Goal: Information Seeking & Learning: Learn about a topic

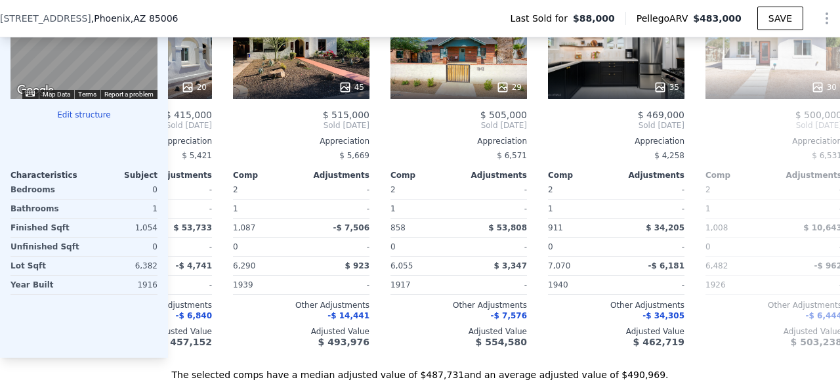
scroll to position [0, 414]
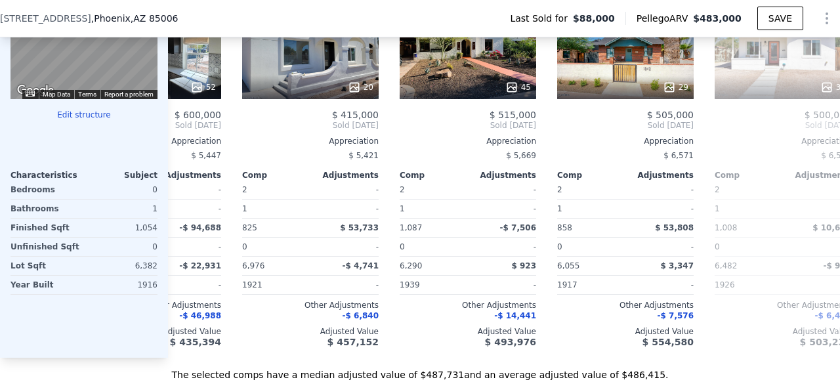
checkbox input "true"
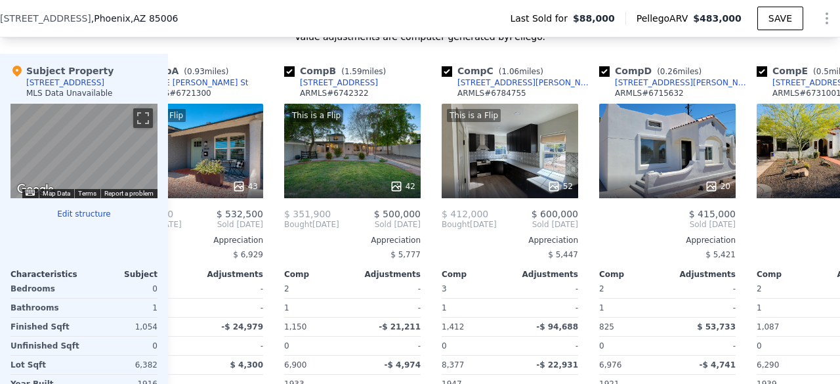
scroll to position [0, 0]
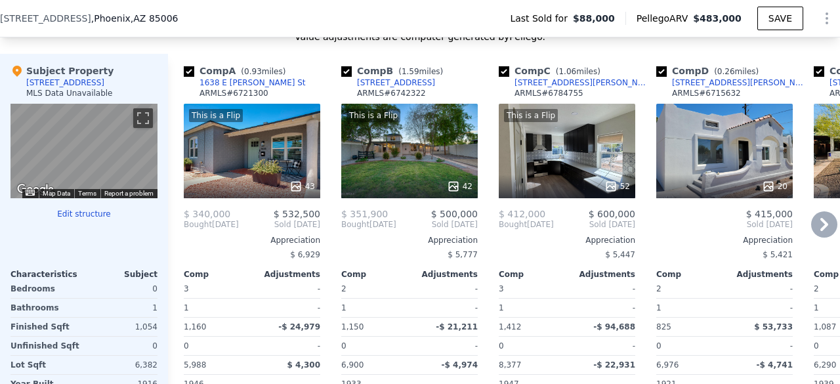
click at [347, 77] on input "checkbox" at bounding box center [346, 71] width 11 height 11
checkbox input "false"
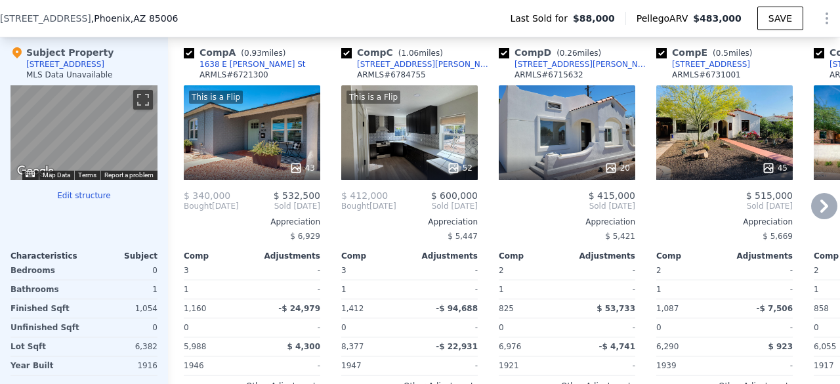
click at [349, 58] on input "checkbox" at bounding box center [346, 53] width 11 height 11
checkbox input "false"
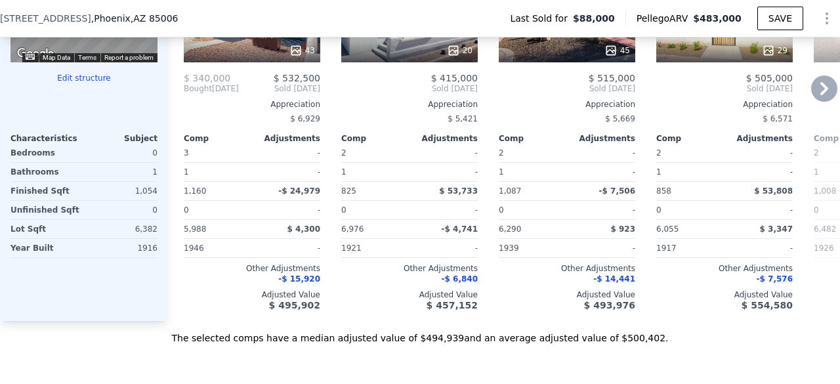
scroll to position [1422, 0]
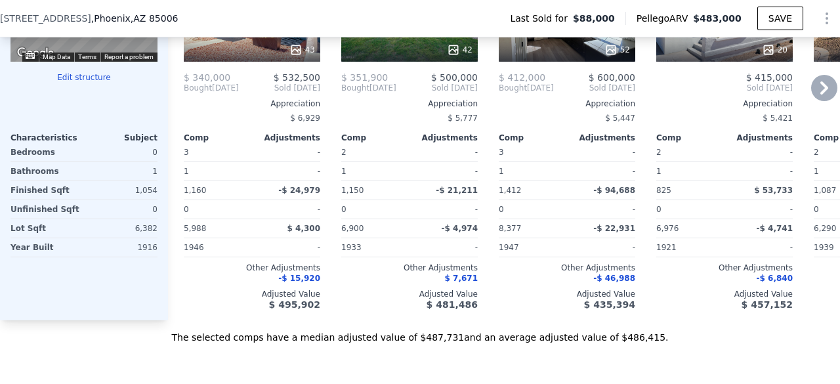
checkbox input "true"
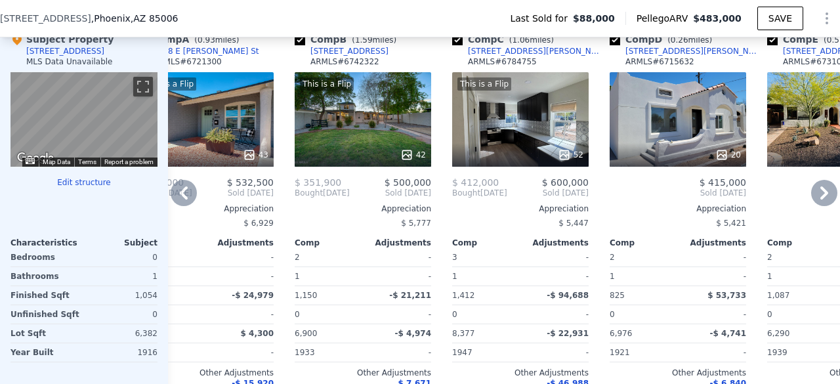
scroll to position [1317, 0]
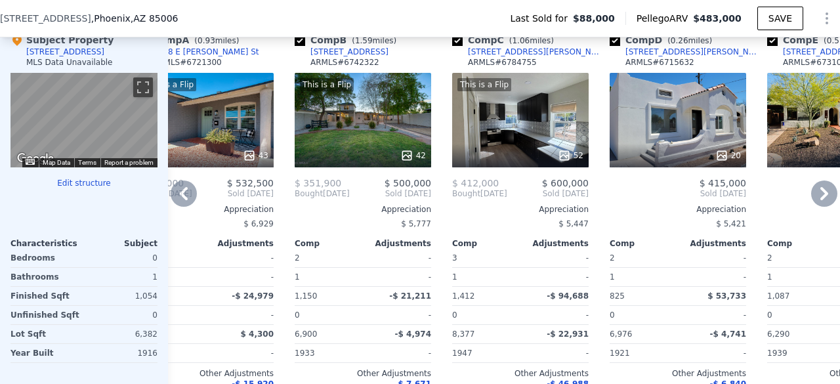
click at [458, 46] on input "checkbox" at bounding box center [457, 40] width 11 height 11
checkbox input "false"
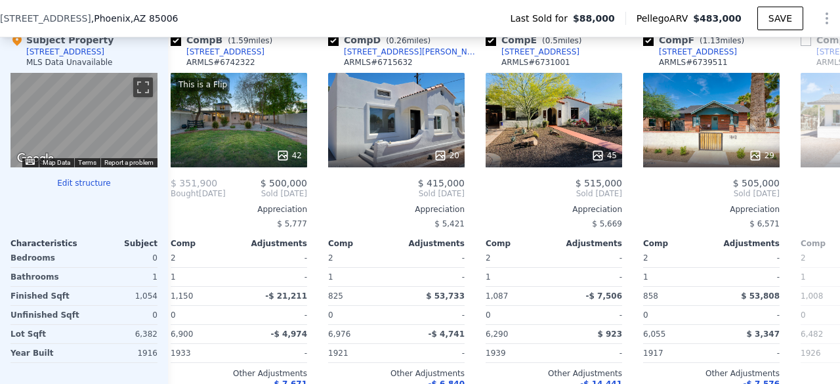
scroll to position [0, 173]
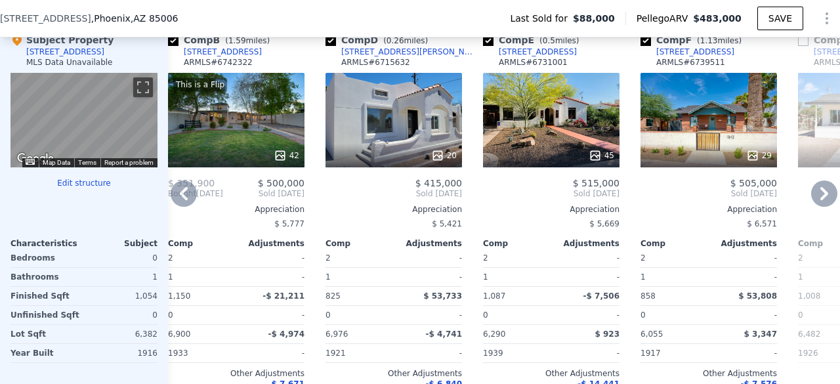
click at [648, 46] on input "checkbox" at bounding box center [646, 40] width 11 height 11
checkbox input "false"
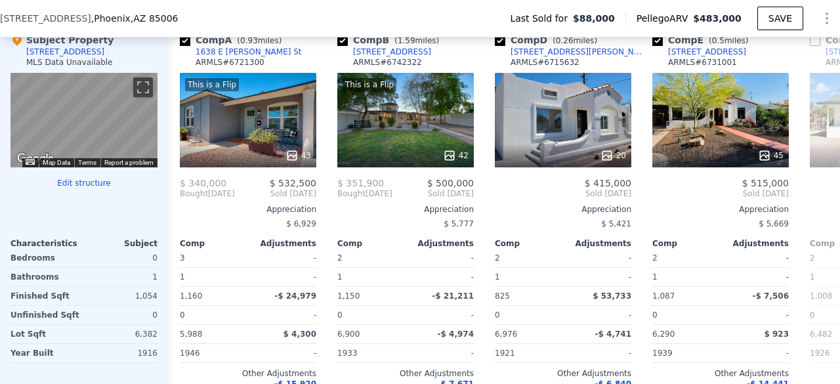
scroll to position [0, 0]
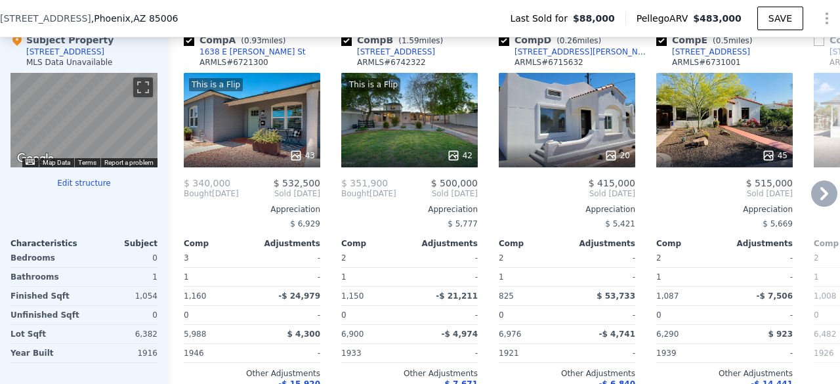
checkbox input "true"
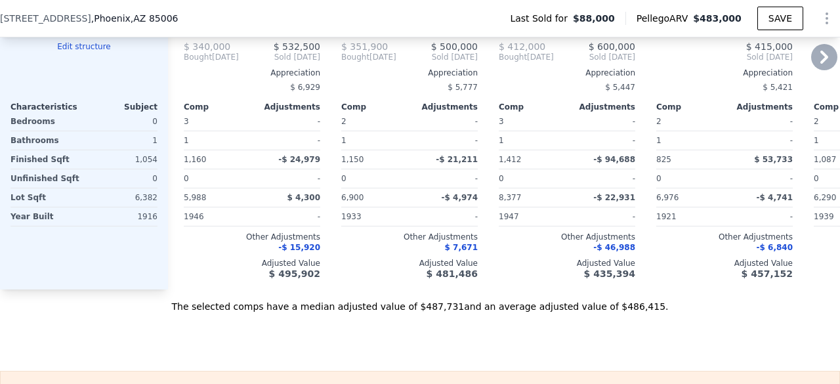
click at [507, 76] on div "$ 412,000 $ 600,000 Bought [DATE] Sold [DATE] Appreciation $ 5,447 Comp Adjustm…" at bounding box center [567, 160] width 137 height 238
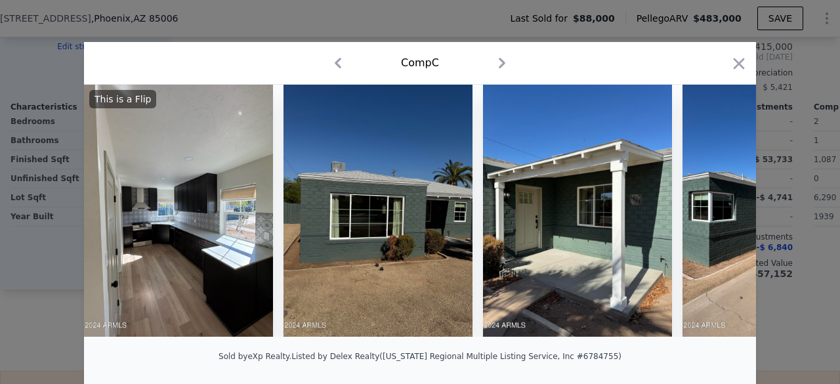
scroll to position [1287, 0]
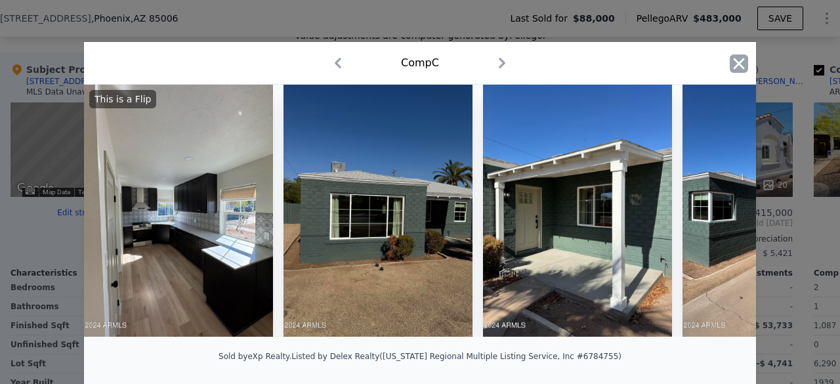
click at [737, 61] on icon "button" at bounding box center [739, 63] width 11 height 11
click at [506, 76] on input "checkbox" at bounding box center [504, 70] width 11 height 11
checkbox input "false"
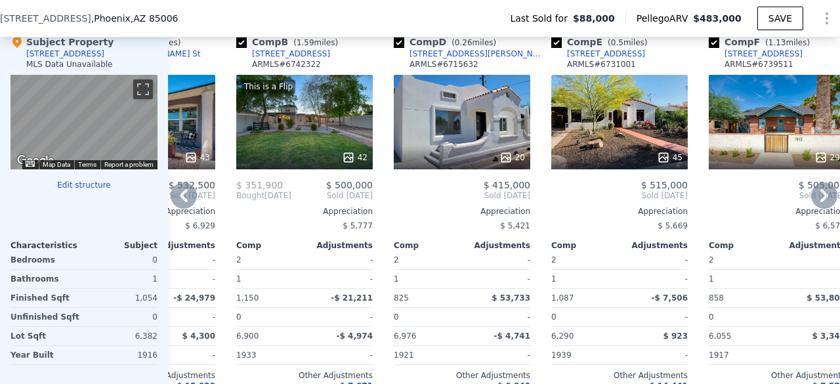
scroll to position [1297, 0]
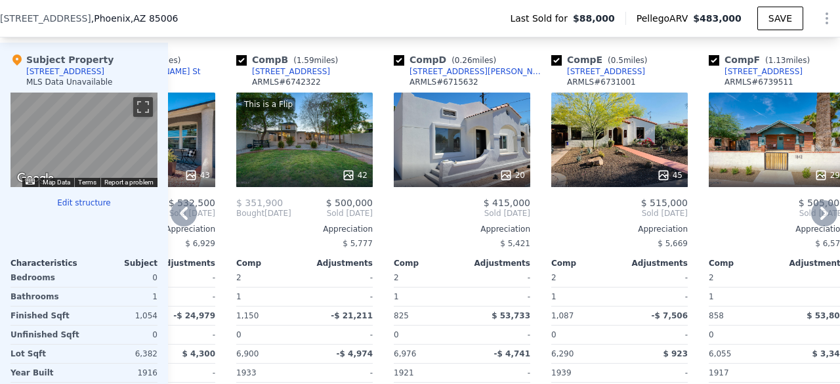
click at [401, 66] on input "checkbox" at bounding box center [399, 60] width 11 height 11
checkbox input "false"
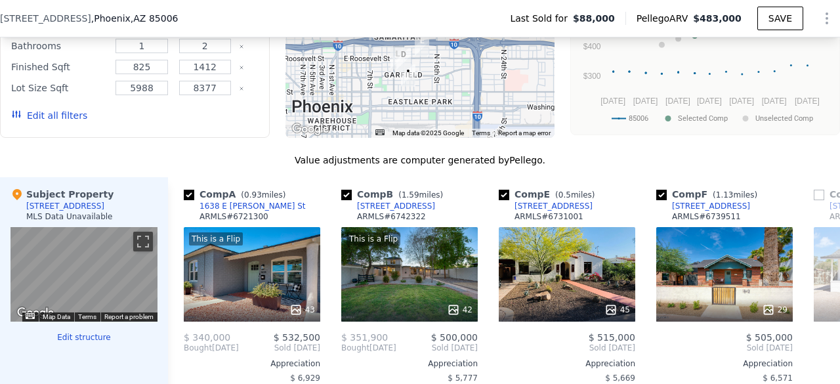
scroll to position [1161, 0]
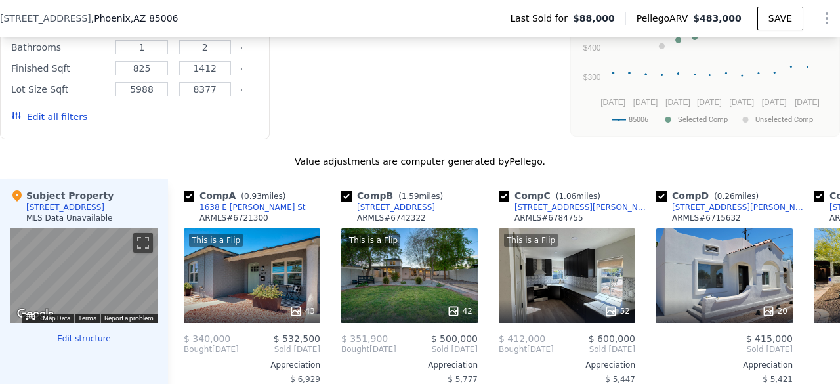
checkbox input "true"
